Goal: Navigation & Orientation: Find specific page/section

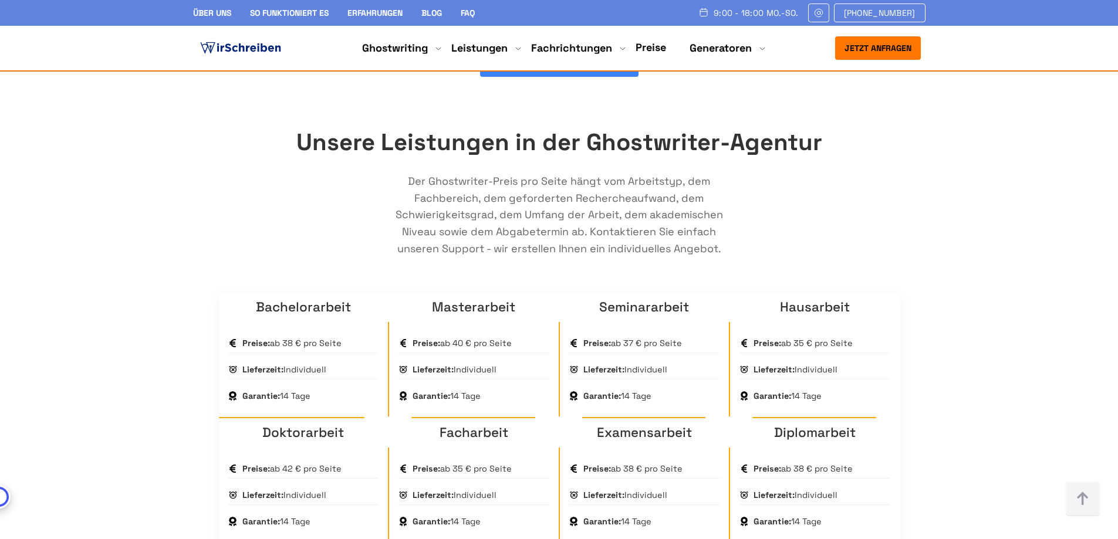
scroll to position [771, 0]
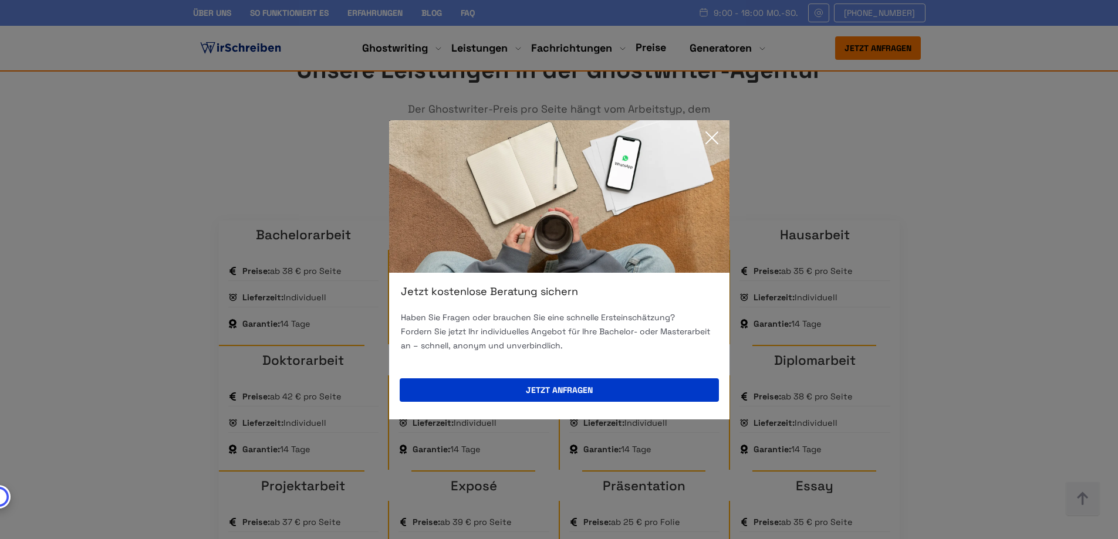
click at [712, 144] on icon at bounding box center [711, 137] width 23 height 23
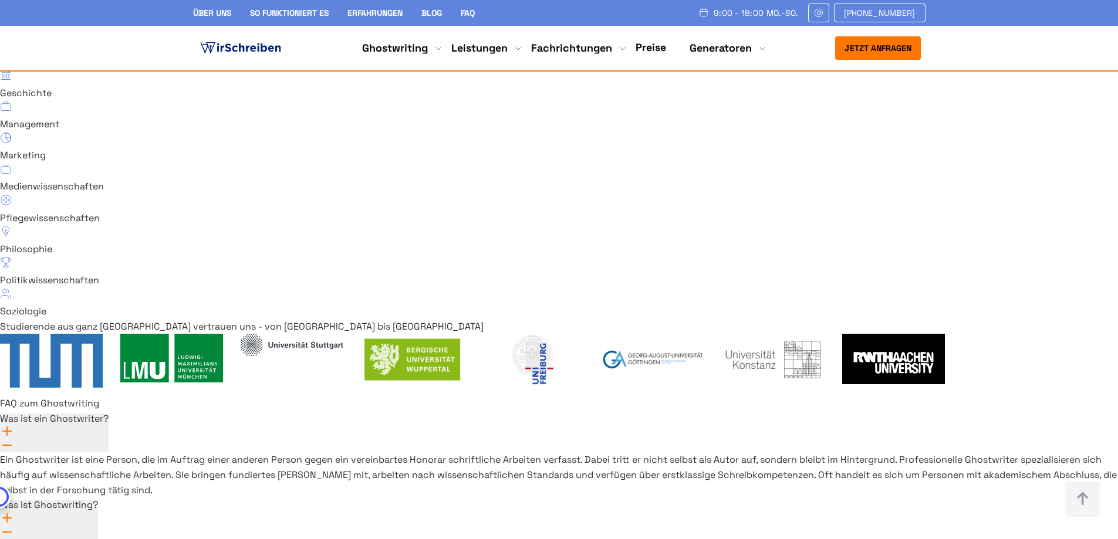
scroll to position [8576, 0]
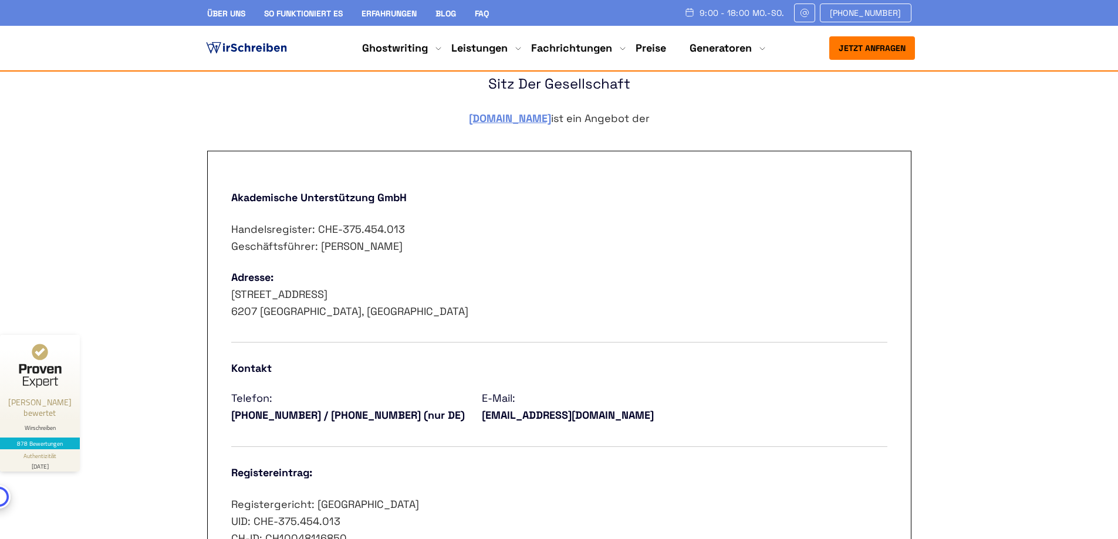
scroll to position [525, 0]
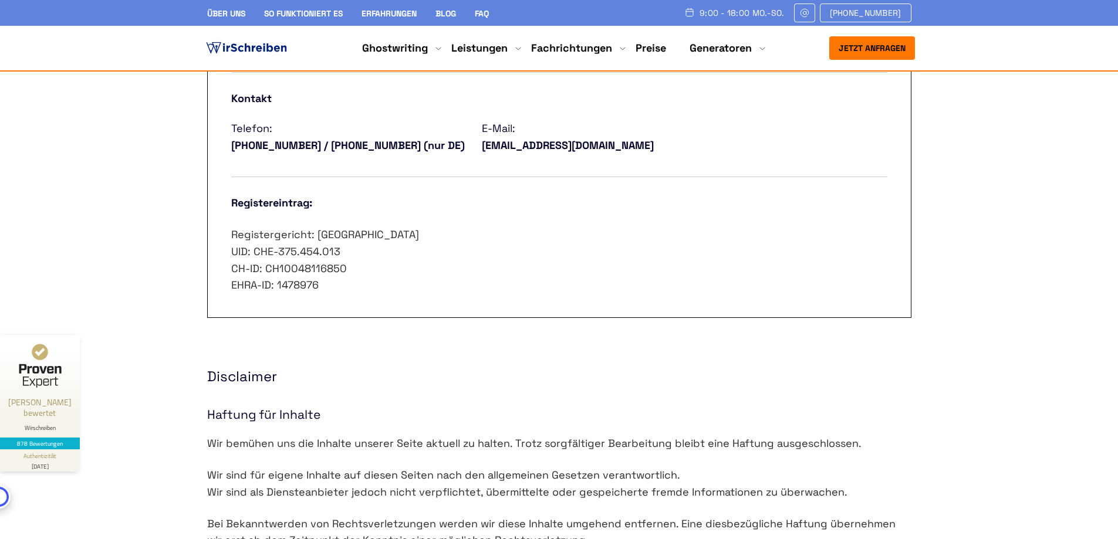
scroll to position [0, 0]
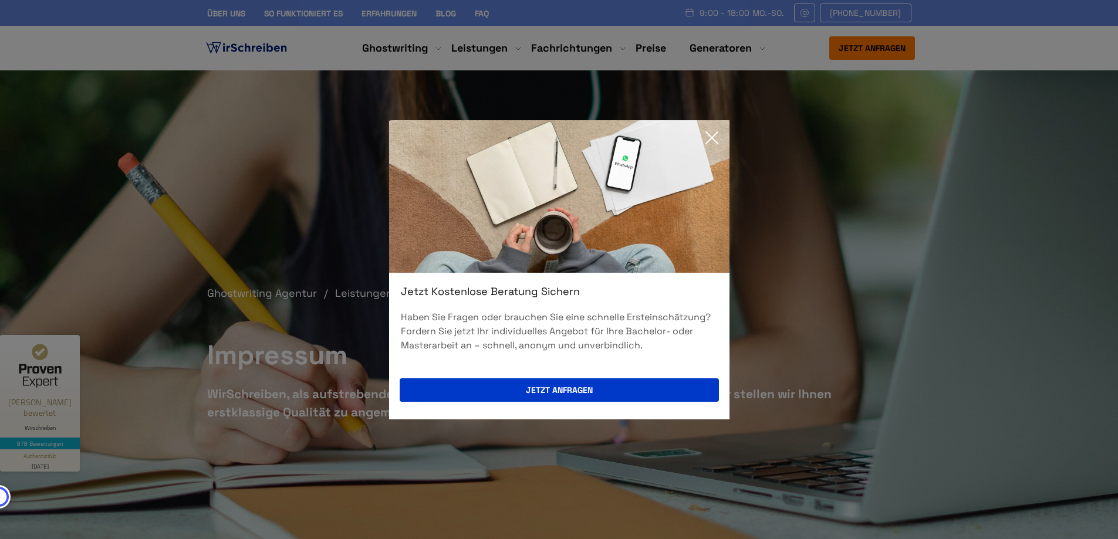
click at [712, 133] on icon at bounding box center [711, 137] width 23 height 23
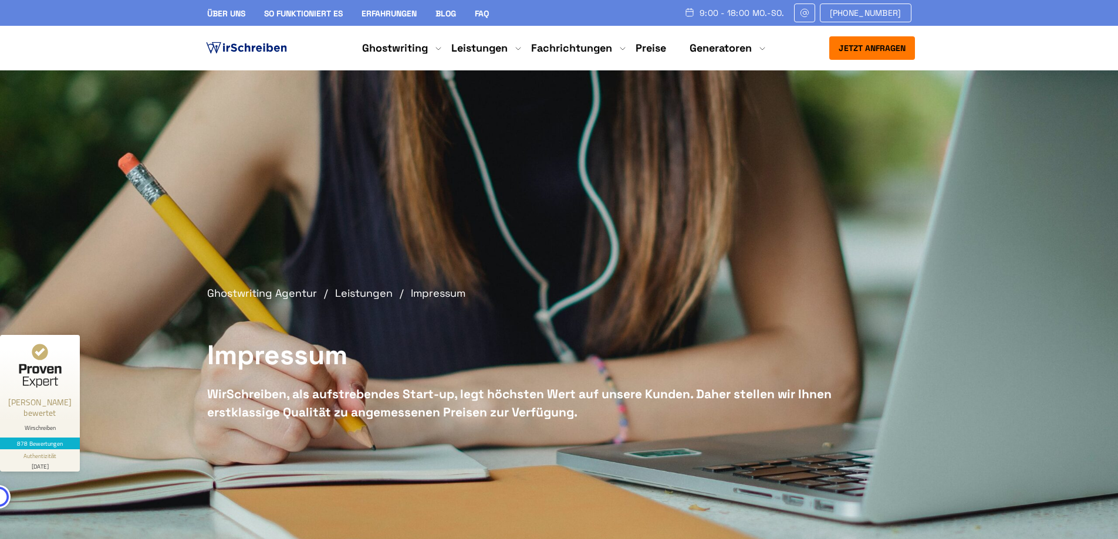
click at [744, 40] on ul "Ghostwriting Bachelorarbeit Hausarbeit Masterarbeit Seminararbeit Doktorarbeit …" at bounding box center [559, 48] width 413 height 17
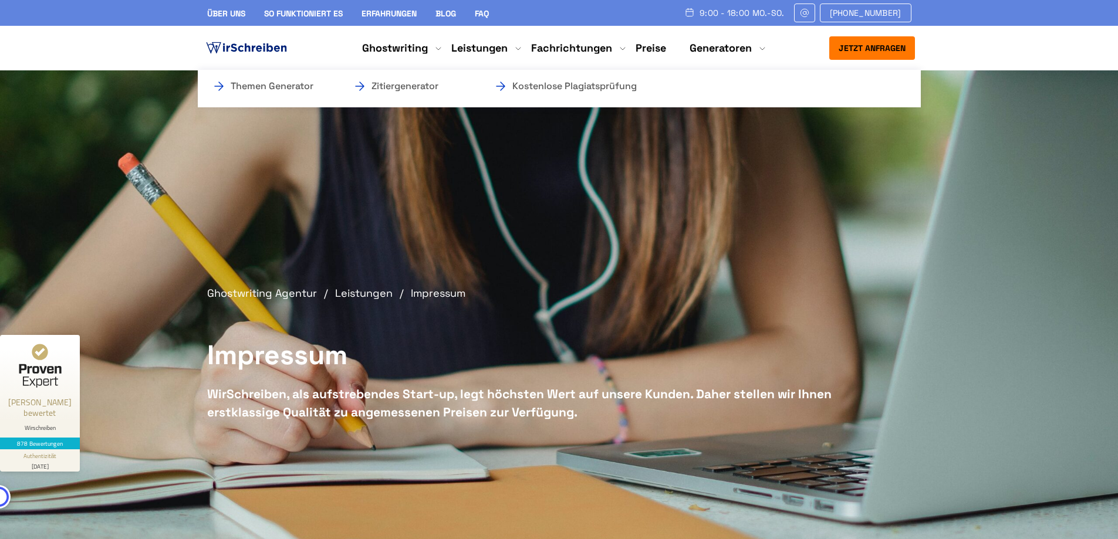
click at [742, 49] on li "Generatoren Themen Generator Zitiergenerator Kostenlose Plagiatsprüfung" at bounding box center [721, 48] width 62 height 14
click at [295, 87] on link "Themen Generator" at bounding box center [270, 86] width 117 height 14
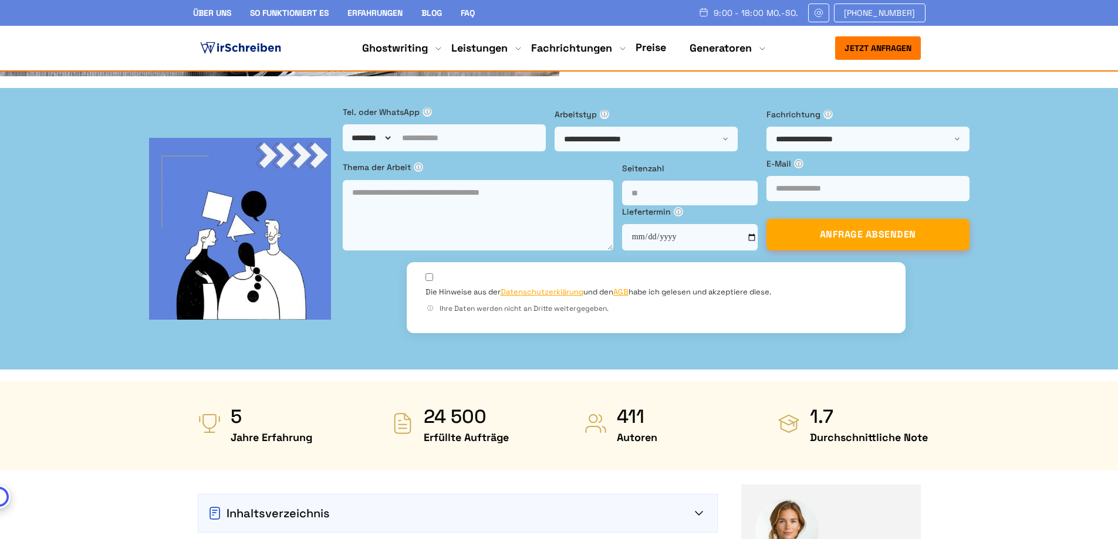
scroll to position [211, 0]
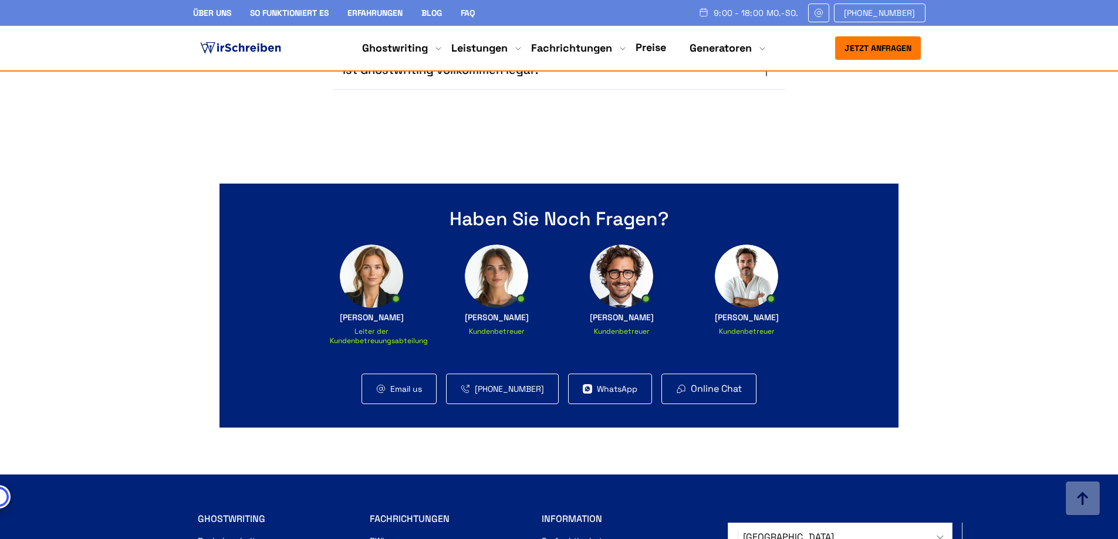
scroll to position [3616, 0]
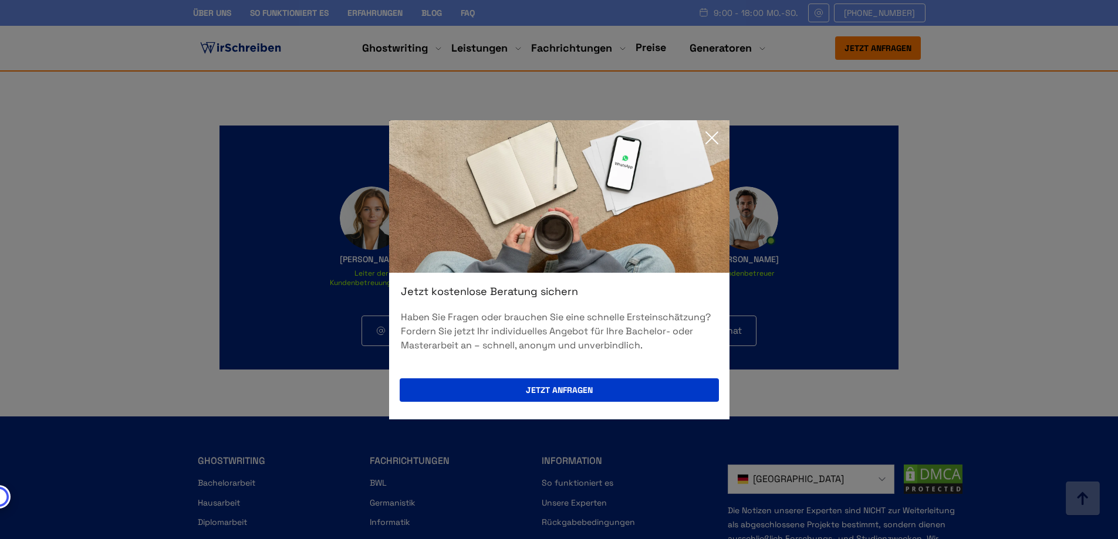
click at [714, 136] on icon at bounding box center [712, 138] width 12 height 12
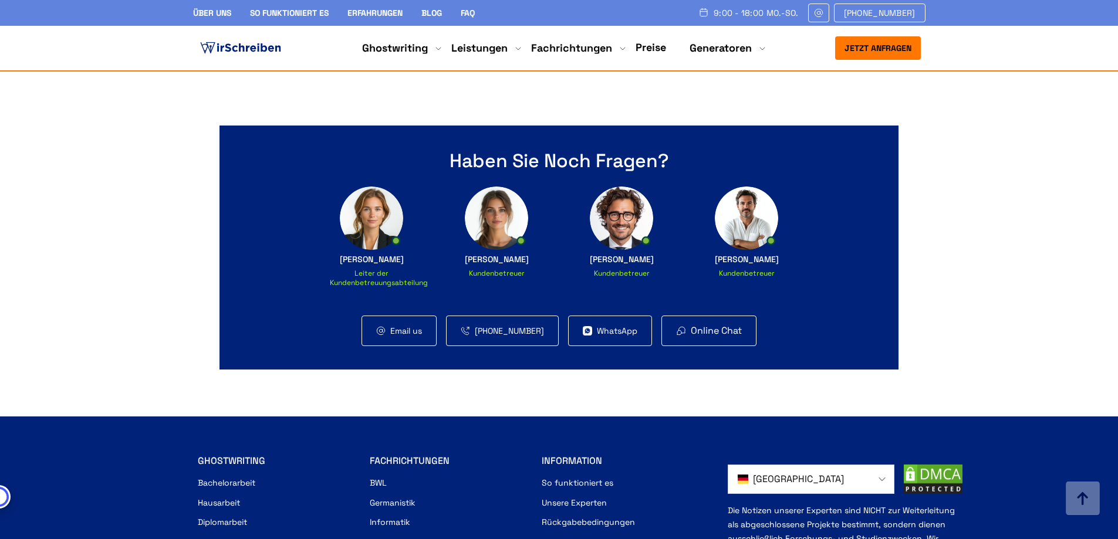
click at [254, 48] on img at bounding box center [241, 48] width 86 height 18
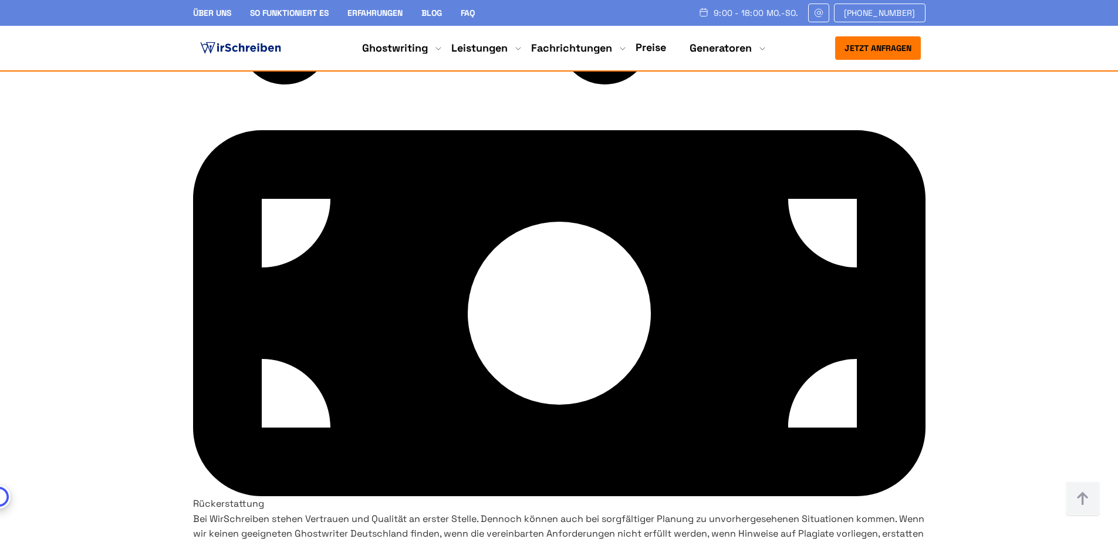
scroll to position [6357, 0]
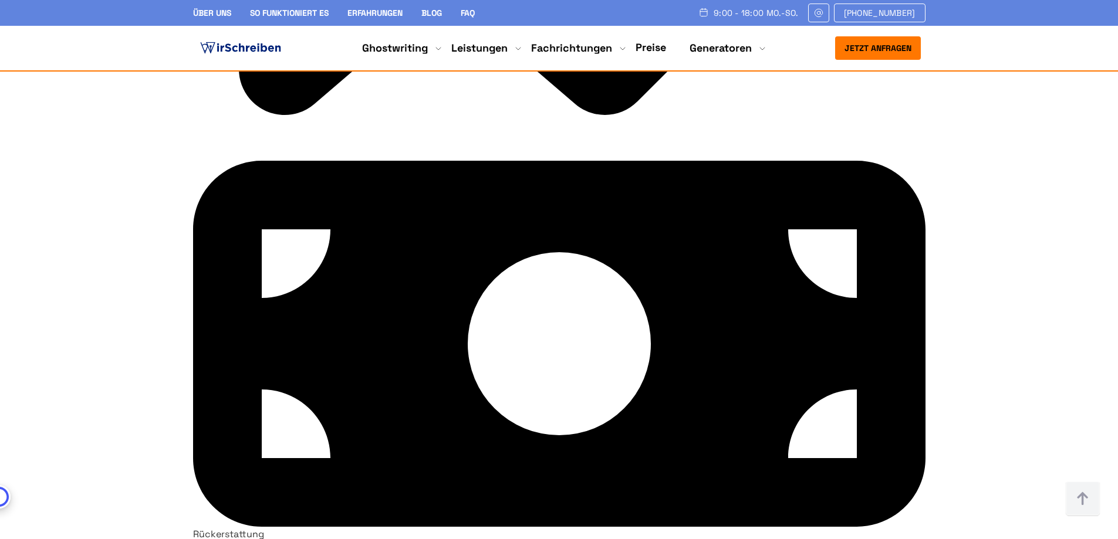
click at [214, 11] on link "Über uns" at bounding box center [212, 13] width 38 height 11
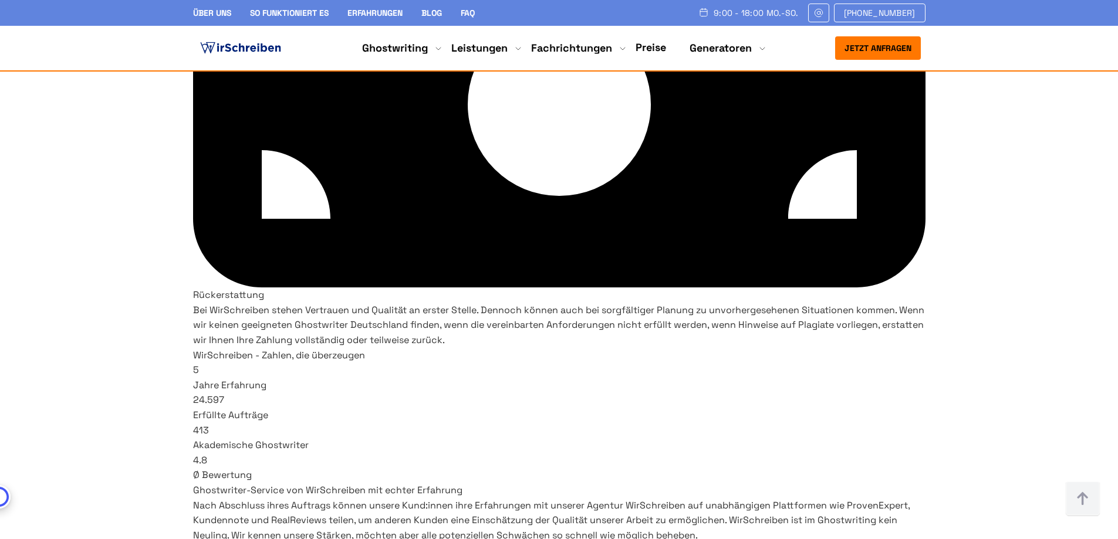
scroll to position [6855, 0]
